Goal: Check status

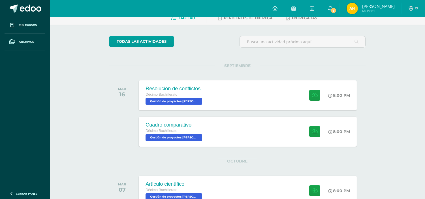
scroll to position [43, 0]
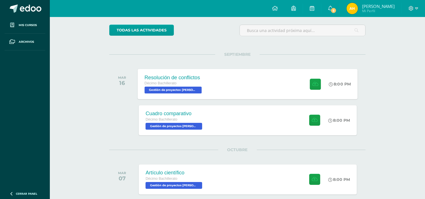
click at [253, 92] on div "Resolución de conflictos Décimo Bachillerato Gestión de proyectos [PERSON_NAME]…" at bounding box center [248, 84] width 220 height 30
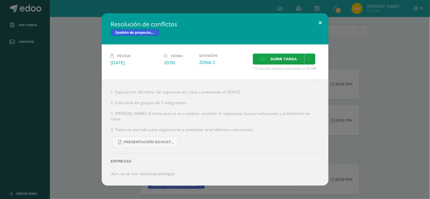
click at [319, 26] on button at bounding box center [320, 22] width 16 height 19
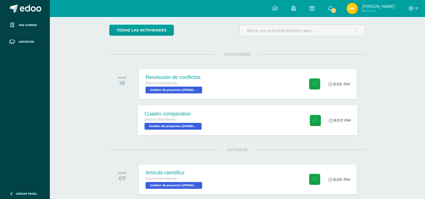
click at [231, 117] on div "Cuadro comparativo Décimo Bachillerato Gestión de proyectos [PERSON_NAME] IV 'A…" at bounding box center [248, 120] width 220 height 30
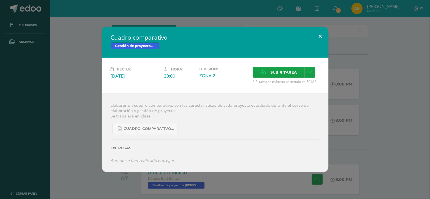
click at [322, 37] on button at bounding box center [320, 36] width 16 height 19
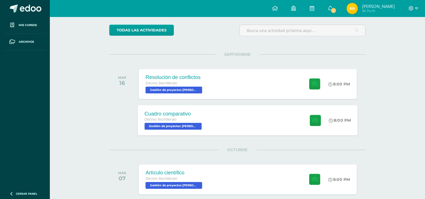
click at [270, 120] on div "Cuadro comparativo Décimo Bachillerato Gestión de proyectos [PERSON_NAME] IV 'A…" at bounding box center [248, 120] width 220 height 30
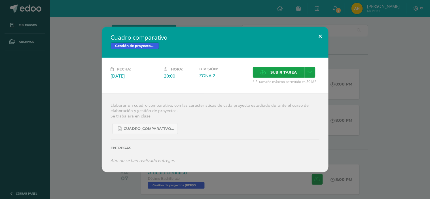
click at [322, 37] on button at bounding box center [320, 36] width 16 height 19
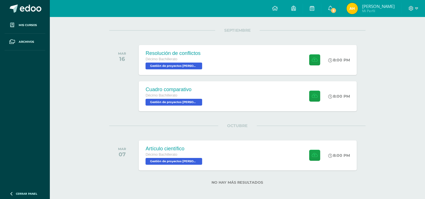
scroll to position [70, 0]
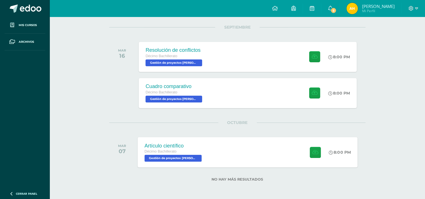
click at [256, 149] on div "Artículo científico Décimo Bachillerato Gestión de proyectos [PERSON_NAME] IV '…" at bounding box center [248, 152] width 220 height 30
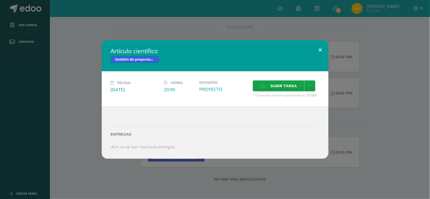
click at [319, 47] on button at bounding box center [320, 49] width 16 height 19
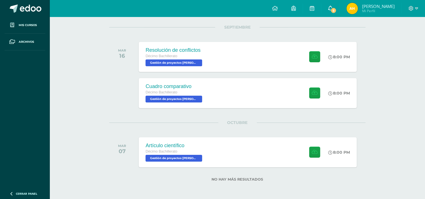
click at [333, 6] on icon at bounding box center [330, 8] width 5 height 5
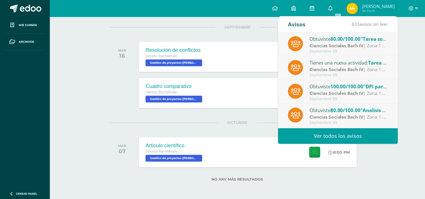
click at [351, 37] on span "80.00/100.00" at bounding box center [346, 39] width 30 height 7
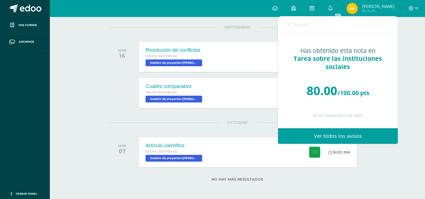
click at [292, 24] on link "Avisos" at bounding box center [298, 24] width 20 height 16
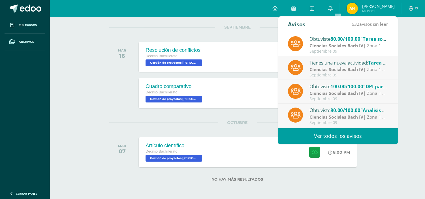
click at [322, 66] on div "Ciencias Sociales [PERSON_NAME] IV | Zona 1 40 puntos" at bounding box center [349, 69] width 79 height 7
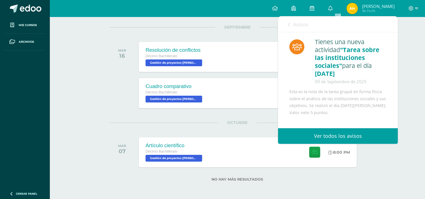
click at [296, 22] on span "Avisos" at bounding box center [300, 24] width 15 height 7
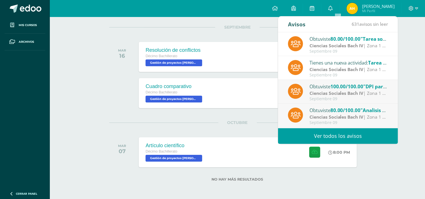
click at [350, 84] on span "100.00/100.00" at bounding box center [347, 86] width 33 height 7
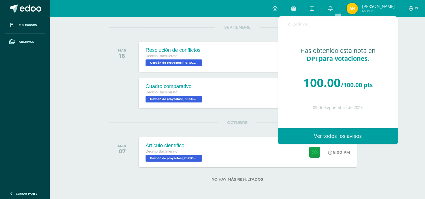
click at [291, 22] on link "Avisos" at bounding box center [298, 24] width 20 height 16
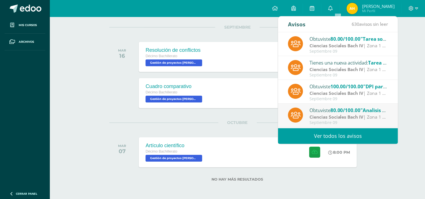
click at [332, 120] on div "Septiembre 09" at bounding box center [349, 122] width 79 height 5
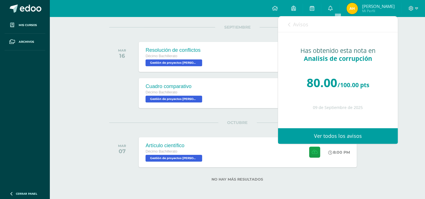
click at [294, 22] on span "Avisos" at bounding box center [300, 24] width 15 height 7
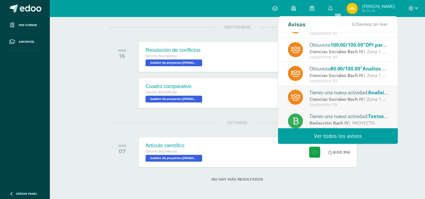
scroll to position [94, 0]
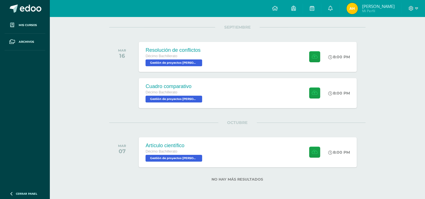
click at [387, 87] on div "Actividades recientes y próximas Tablero Pendientes de entrega Entregadas todas…" at bounding box center [237, 73] width 375 height 253
